Goal: Entertainment & Leisure: Browse casually

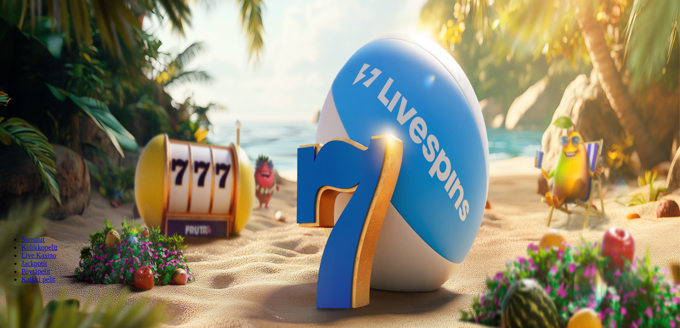
click at [64, 37] on button "Kirjaudu" at bounding box center [61, 32] width 29 height 9
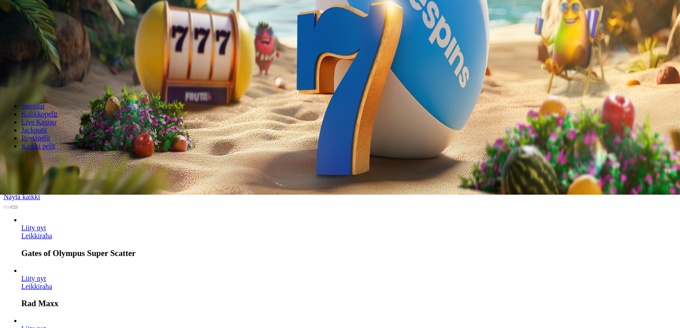
click at [52, 232] on link "Leikkiraha" at bounding box center [36, 236] width 31 height 8
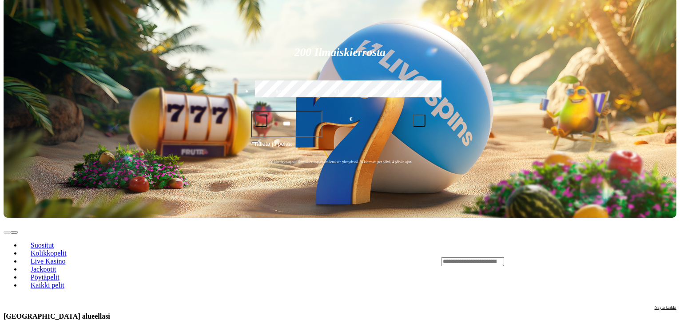
scroll to position [266, 0]
